Goal: Information Seeking & Learning: Find specific fact

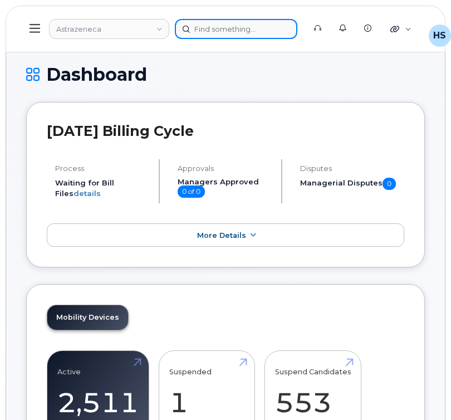
click at [199, 24] on div at bounding box center [236, 29] width 122 height 20
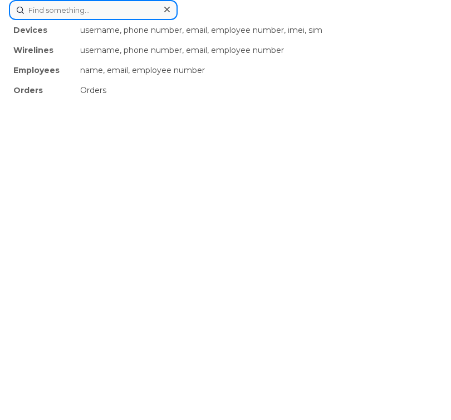
paste input "4165777980"
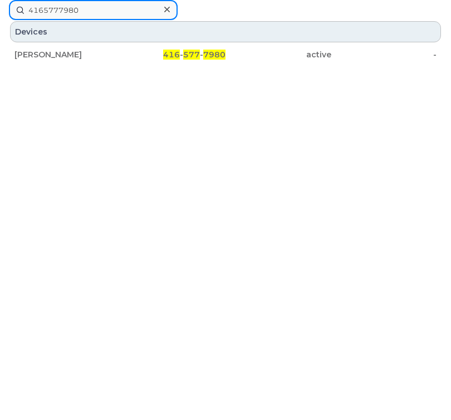
click at [110, 8] on input "4165777980" at bounding box center [93, 10] width 169 height 20
paste input "4531839"
click at [95, 6] on input "4164531839" at bounding box center [93, 10] width 169 height 20
click at [94, 6] on input "4164531839" at bounding box center [93, 10] width 169 height 20
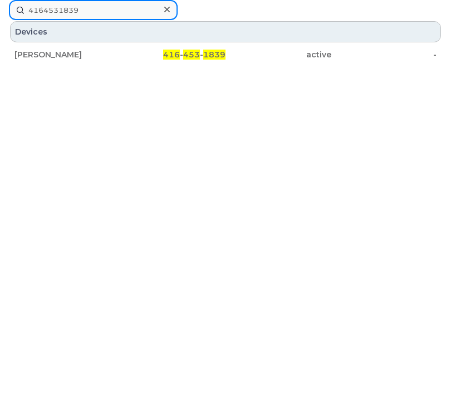
paste input "374398014"
click at [97, 9] on input "4374398014" at bounding box center [93, 10] width 169 height 20
click at [98, 9] on input "4374398014" at bounding box center [93, 10] width 169 height 20
click at [97, 9] on input "4374398014" at bounding box center [93, 10] width 169 height 20
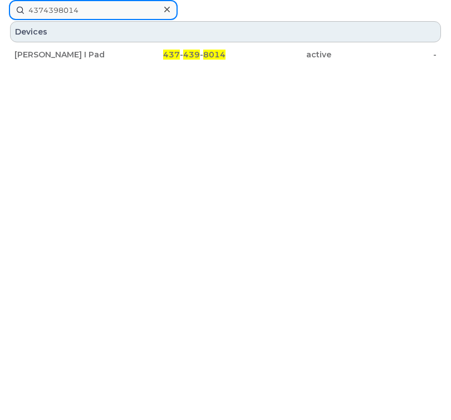
click at [97, 9] on input "4374398014" at bounding box center [93, 10] width 169 height 20
paste input "2895419997"
click at [51, 10] on input "2895419997" at bounding box center [93, 10] width 169 height 20
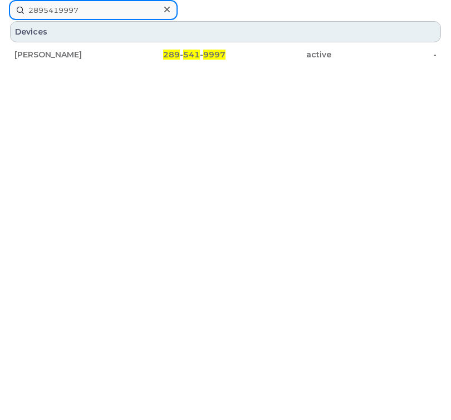
click at [51, 10] on input "2895419997" at bounding box center [93, 10] width 169 height 20
paste input "9055154676"
click at [72, 6] on input "9055154676" at bounding box center [93, 10] width 169 height 20
paste input "4372971817"
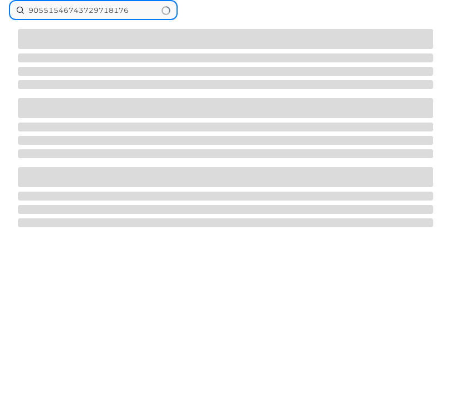
click at [86, 9] on input "90551546743729718176" at bounding box center [93, 10] width 169 height 20
paste input "4372971817"
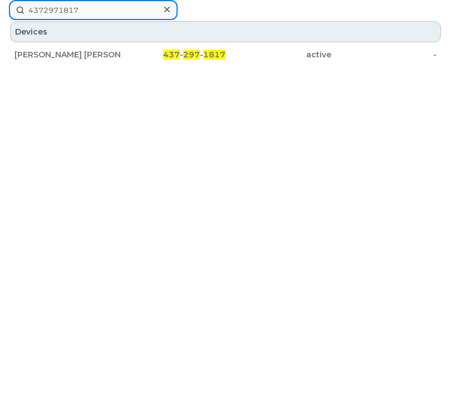
click at [98, 9] on input "4372971817" at bounding box center [93, 10] width 169 height 20
paste input "82898"
click at [65, 14] on input "4372982898" at bounding box center [93, 10] width 169 height 20
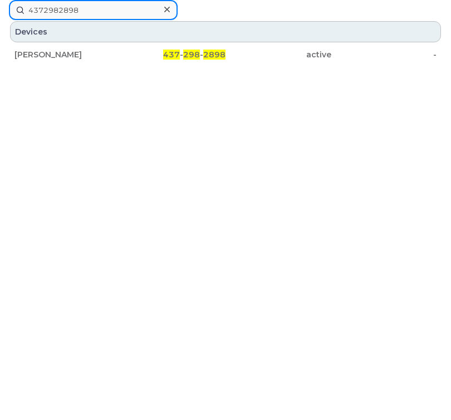
paste input "2897955610"
click at [68, 10] on input "2897955610" at bounding box center [93, 10] width 169 height 20
paste input "6503"
click at [93, 7] on input "2897956503" at bounding box center [93, 10] width 169 height 20
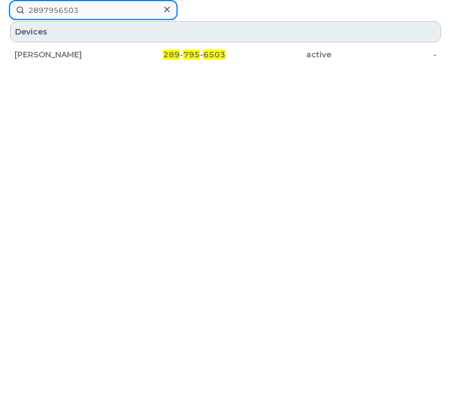
click at [93, 7] on input "2897956503" at bounding box center [93, 10] width 169 height 20
paste input "4164324439"
click at [58, 11] on input "4164324439" at bounding box center [93, 10] width 169 height 20
paste input "6426"
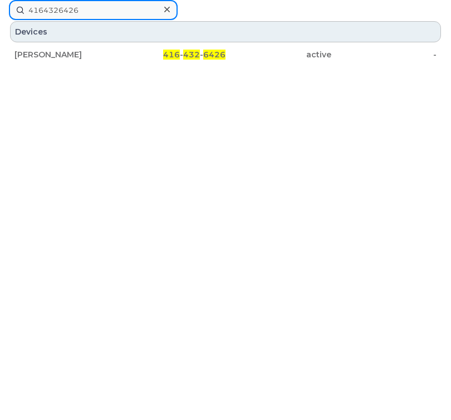
click at [91, 12] on input "4164326426" at bounding box center [93, 10] width 169 height 20
click at [91, 13] on input "4164326426" at bounding box center [93, 10] width 169 height 20
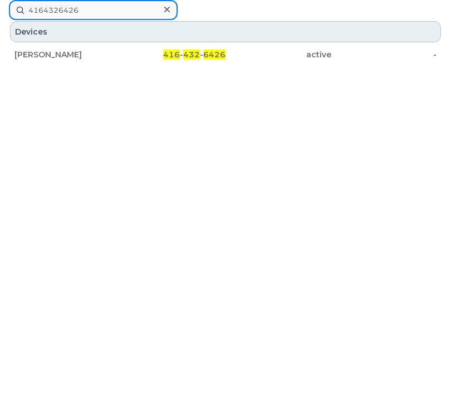
paste input "6054087"
click at [38, 15] on input "4166054087" at bounding box center [93, 10] width 169 height 20
paste input "9491398"
click at [99, 9] on input "4169491398" at bounding box center [93, 10] width 169 height 20
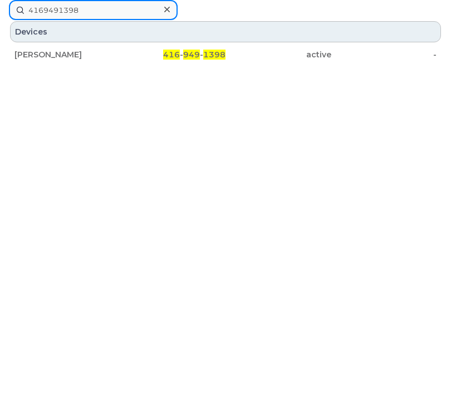
click at [99, 9] on input "4169491398" at bounding box center [93, 10] width 169 height 20
paste input "853533"
click at [55, 2] on input "4169853533" at bounding box center [93, 10] width 169 height 20
paste input "81652"
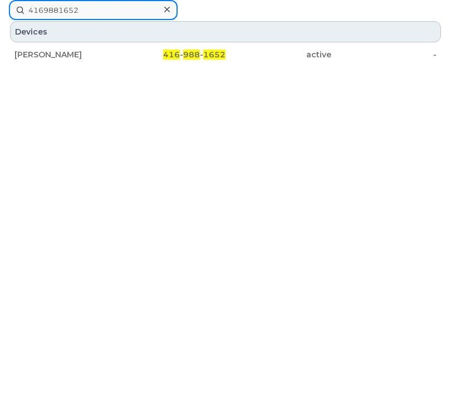
click at [96, 12] on input "4169881652" at bounding box center [93, 10] width 169 height 20
paste input "5043"
click at [69, 14] on input "4169885043" at bounding box center [93, 10] width 169 height 20
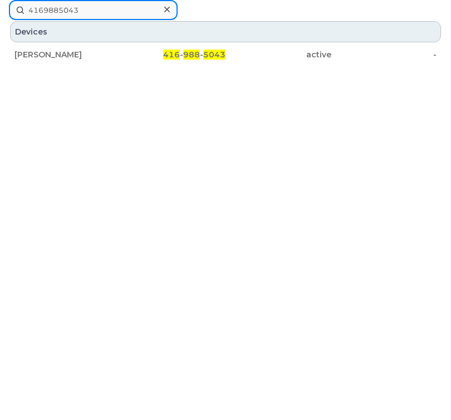
paste input "9738"
click at [78, 12] on input "4169973843" at bounding box center [93, 10] width 169 height 20
paste input "4374234203"
click at [75, 11] on input "41699738434374234203" at bounding box center [93, 10] width 169 height 20
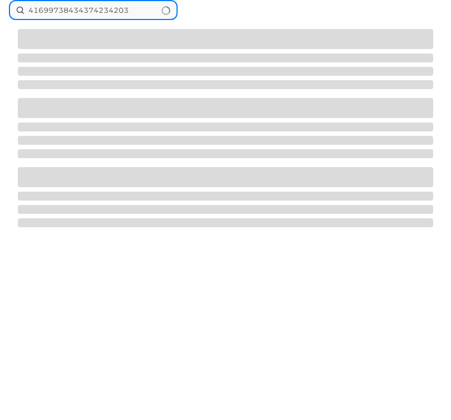
click at [75, 11] on input "41699738434374234203" at bounding box center [93, 10] width 169 height 20
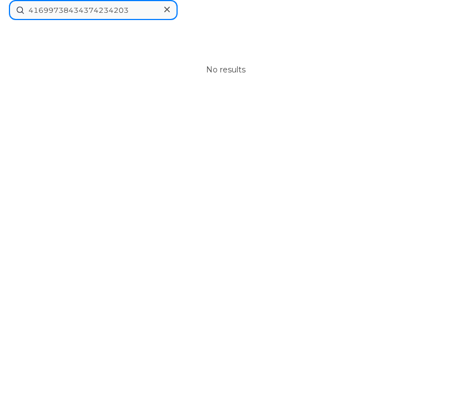
paste input
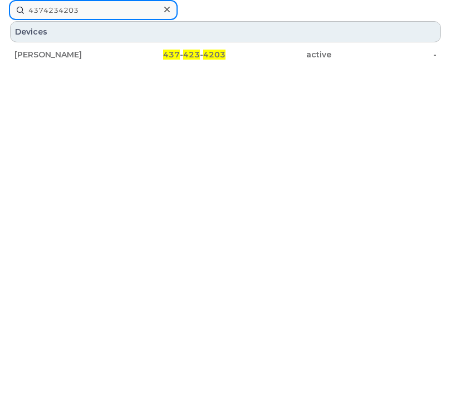
click at [74, 9] on input "4374234203" at bounding box center [93, 10] width 169 height 20
paste input "6472942496"
click at [81, 15] on input "6472942496" at bounding box center [93, 10] width 169 height 20
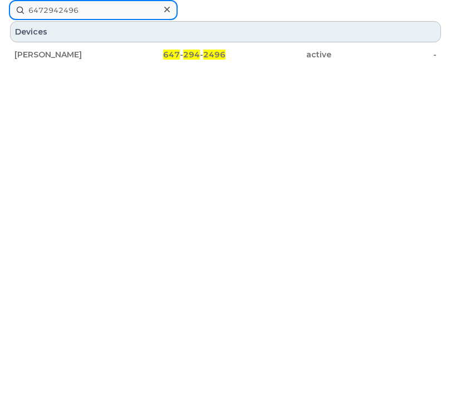
paste input "4374312405"
click at [110, 10] on input "4374312405" at bounding box center [93, 10] width 169 height 20
paste input "647995004"
click at [100, 12] on input "6479950045" at bounding box center [93, 10] width 169 height 20
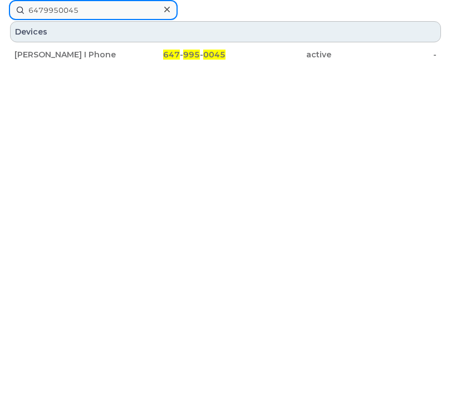
click at [100, 12] on input "6479950045" at bounding box center [93, 10] width 169 height 20
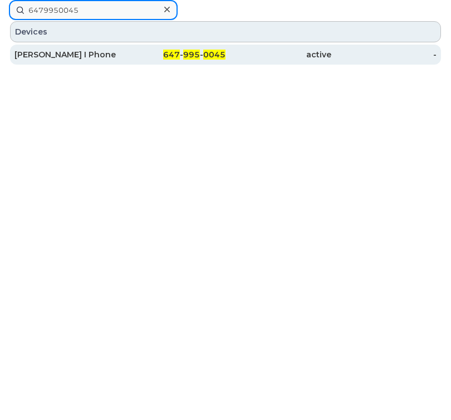
paste input "2864917"
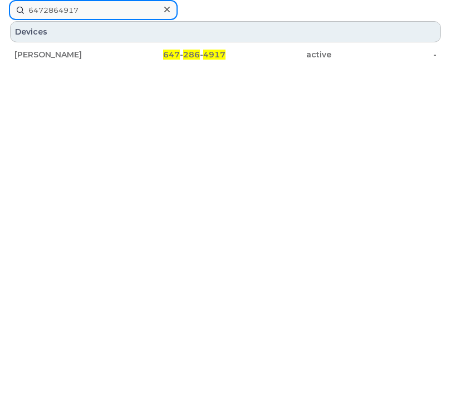
click at [92, 6] on input "6472864917" at bounding box center [93, 10] width 169 height 20
paste input "4164520108"
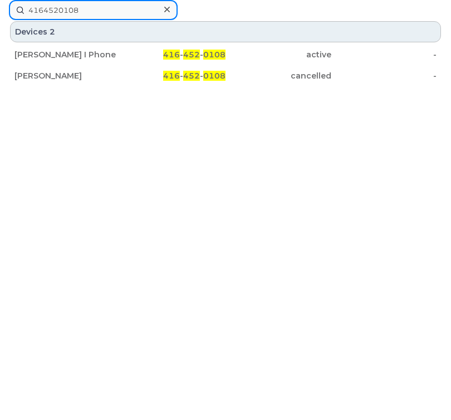
click at [66, 12] on input "4164520108" at bounding box center [93, 10] width 169 height 20
paste input "354522"
click at [125, 4] on input "4164354522" at bounding box center [93, 10] width 169 height 20
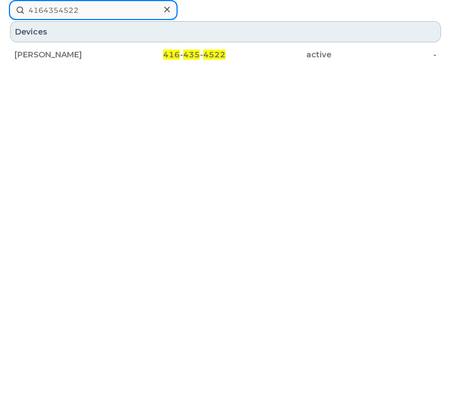
paste input "584676"
click at [90, 11] on input "4164584676" at bounding box center [93, 10] width 169 height 20
paste input "94893"
click at [71, 12] on input "4164594893" at bounding box center [93, 10] width 169 height 20
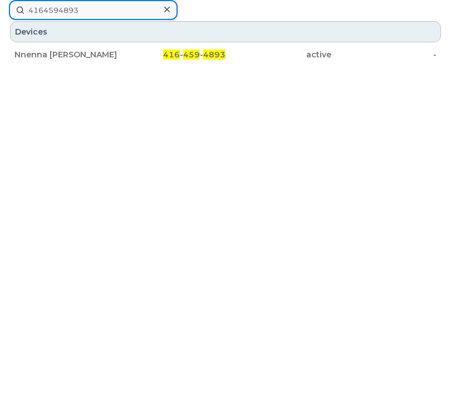
click at [71, 12] on input "4164594893" at bounding box center [93, 10] width 169 height 20
paste input "75980"
click at [71, 12] on input "4164759803" at bounding box center [93, 10] width 169 height 20
paste input "540564"
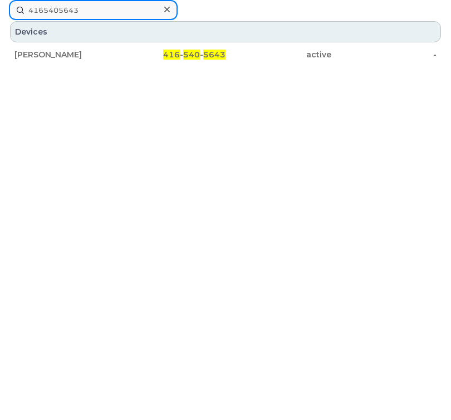
type input "4165405643"
click at [65, 14] on input "4165405643" at bounding box center [93, 10] width 169 height 20
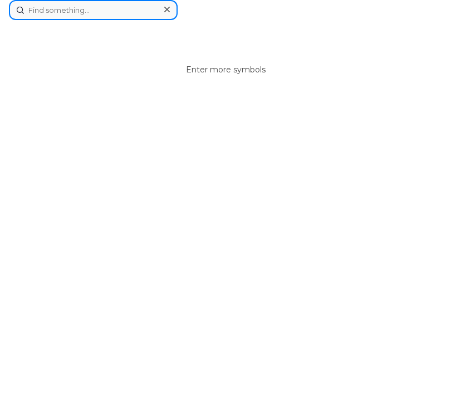
paste input "4165766115"
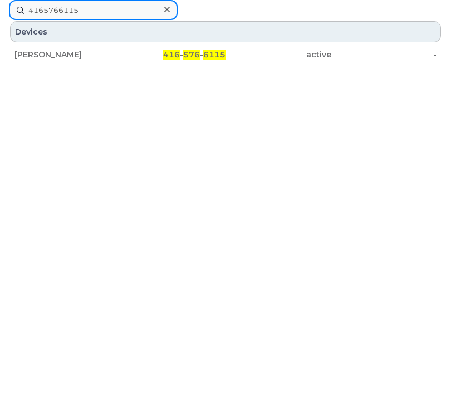
click at [96, 6] on input "4165766115" at bounding box center [93, 10] width 169 height 20
click at [96, 7] on input "4165766115" at bounding box center [93, 10] width 169 height 20
paste input "9248"
click at [70, 8] on input "4165792485" at bounding box center [93, 10] width 169 height 20
click at [70, 9] on input "4165792485" at bounding box center [93, 10] width 169 height 20
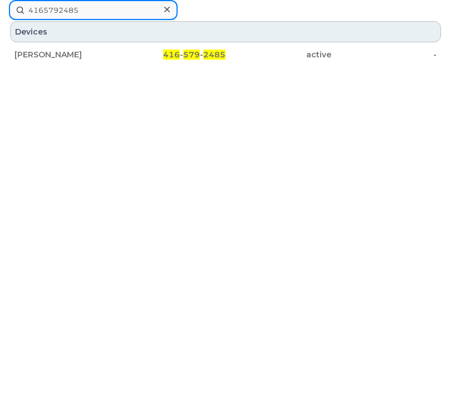
paste input "7056490"
click at [45, 13] on input "4167056490" at bounding box center [93, 10] width 169 height 20
paste input "373243351"
click at [58, 11] on input "4373243351" at bounding box center [93, 10] width 169 height 20
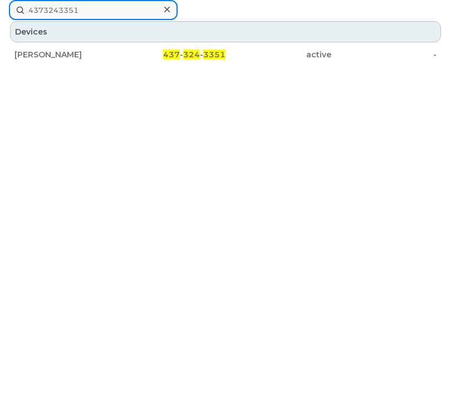
click at [58, 11] on input "4373243351" at bounding box center [93, 10] width 169 height 20
paste input "60236"
click at [102, 10] on input "4373260236" at bounding box center [93, 10] width 169 height 20
click at [101, 11] on input "4373260236" at bounding box center [93, 10] width 169 height 20
paste input "83599"
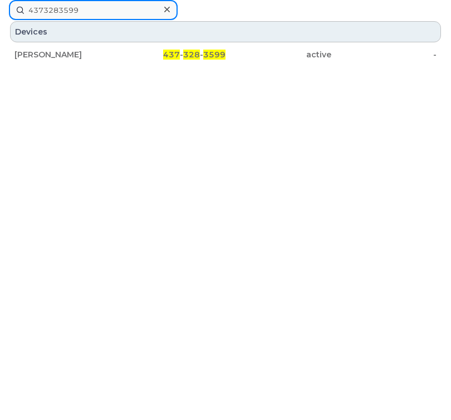
click at [83, 9] on input "4373283599" at bounding box center [93, 10] width 169 height 20
paste input "4213381"
click at [86, 17] on input "4374213381" at bounding box center [93, 10] width 169 height 20
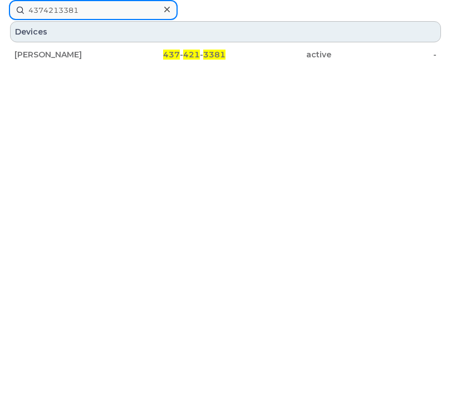
paste input "59720"
click at [77, 7] on input "4374259720" at bounding box center [93, 10] width 169 height 20
paste input "5186101"
click at [53, 13] on input "4375186101" at bounding box center [93, 10] width 169 height 20
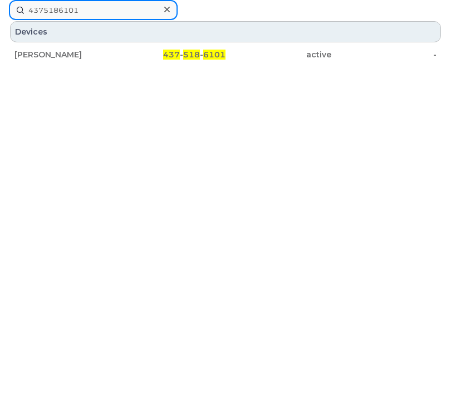
click at [53, 13] on input "4375186101" at bounding box center [93, 10] width 169 height 20
paste input "9058669954"
click at [93, 14] on input "9058669954" at bounding box center [93, 10] width 169 height 20
paste input "4374214978"
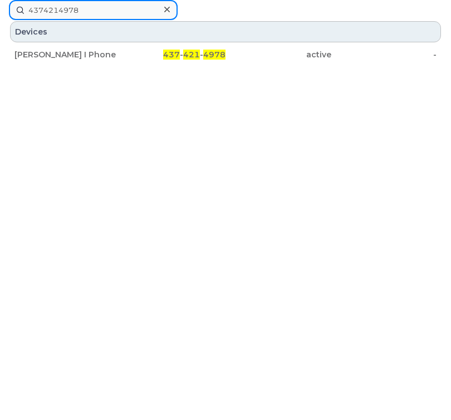
type input "4374214978"
